Goal: Information Seeking & Learning: Learn about a topic

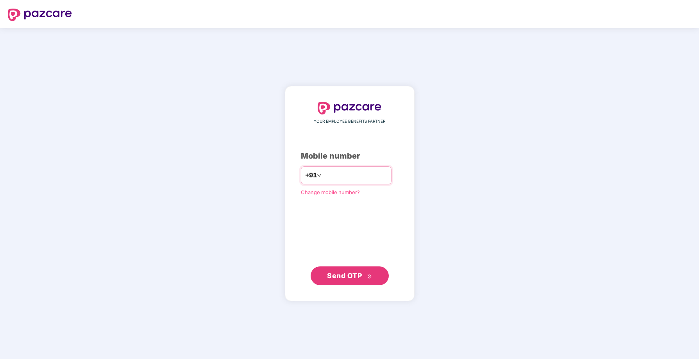
type input "**********"
click at [346, 278] on span "Send OTP" at bounding box center [344, 275] width 35 height 8
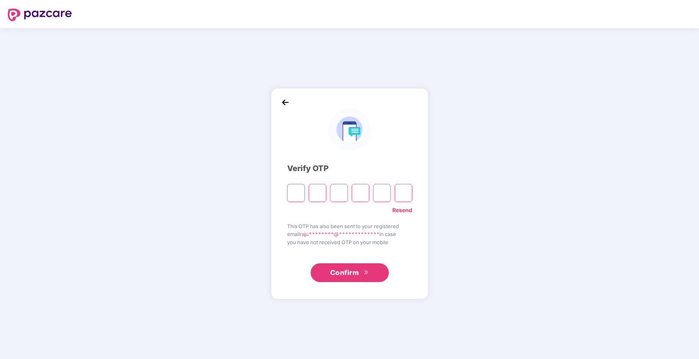
type input "*"
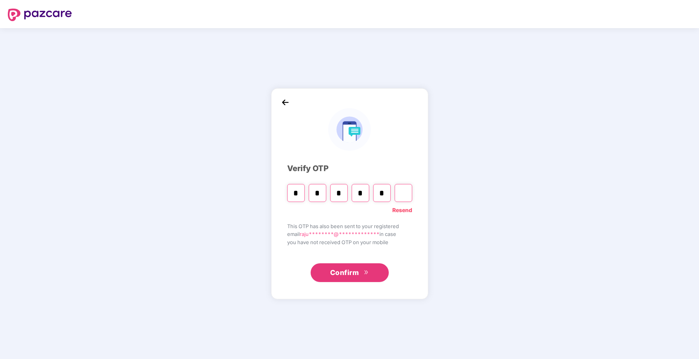
type input "*"
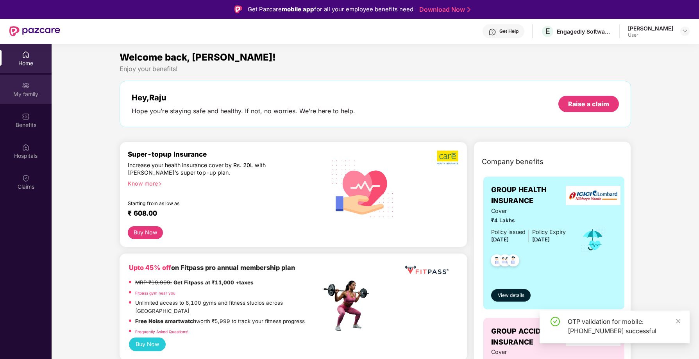
click at [25, 92] on div "My family" at bounding box center [26, 94] width 52 height 8
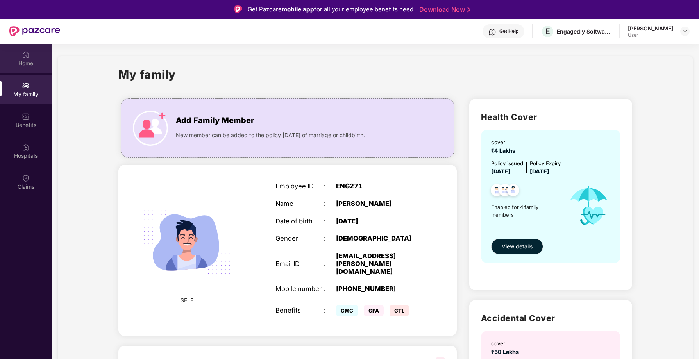
click at [30, 60] on div "Home" at bounding box center [26, 63] width 52 height 8
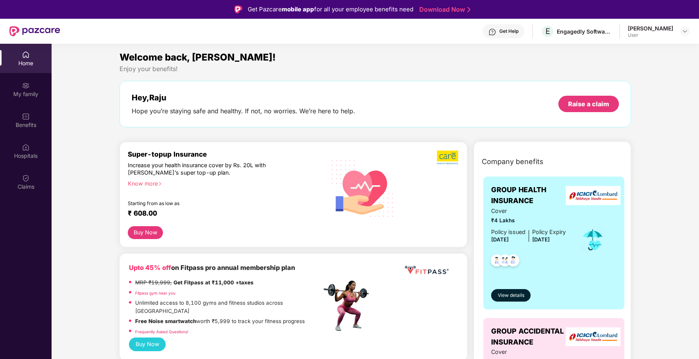
click at [22, 123] on div "Benefits" at bounding box center [26, 125] width 52 height 8
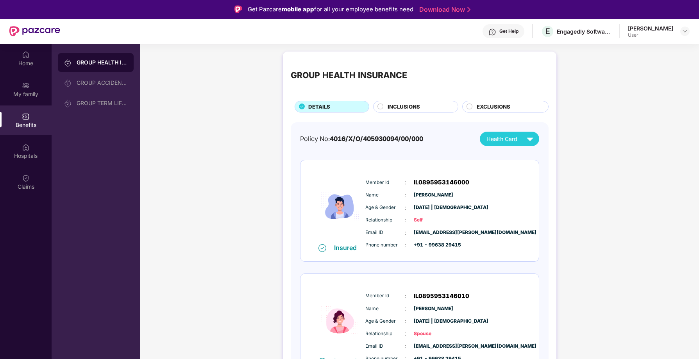
click at [414, 107] on span "INCLUSIONS" at bounding box center [403, 107] width 32 height 8
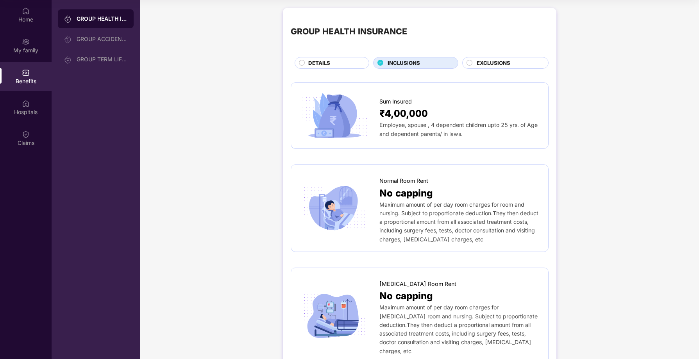
click at [471, 62] on circle at bounding box center [468, 62] width 5 height 5
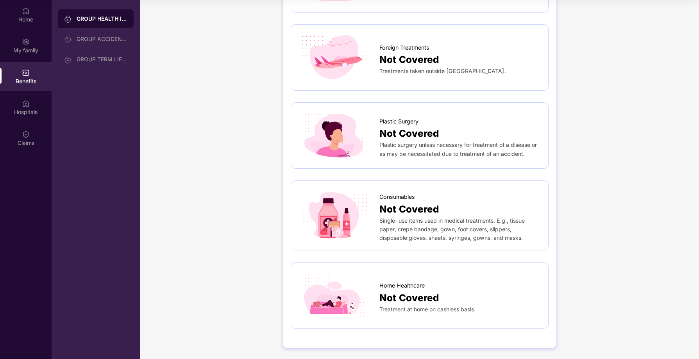
scroll to position [372, 0]
click at [25, 19] on div "Home" at bounding box center [26, 20] width 52 height 8
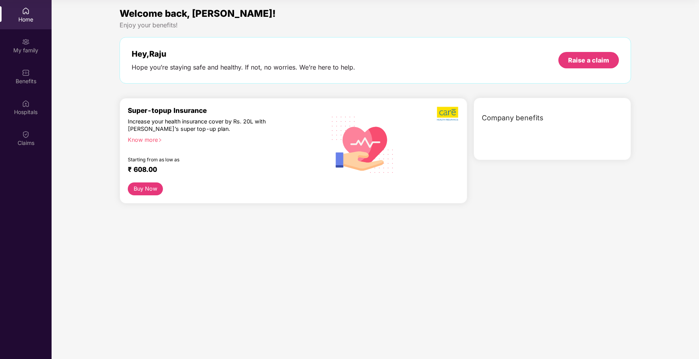
scroll to position [0, 0]
